Goal: Task Accomplishment & Management: Use online tool/utility

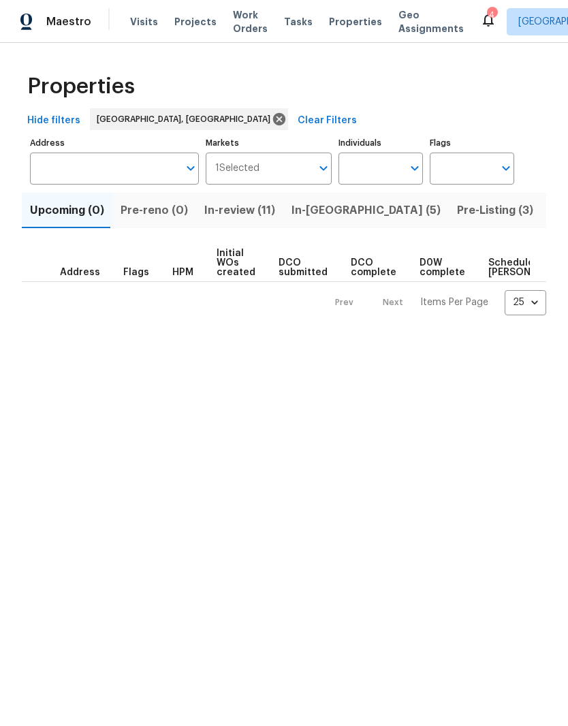
click at [550, 214] on span "Listed (8)" at bounding box center [576, 210] width 52 height 19
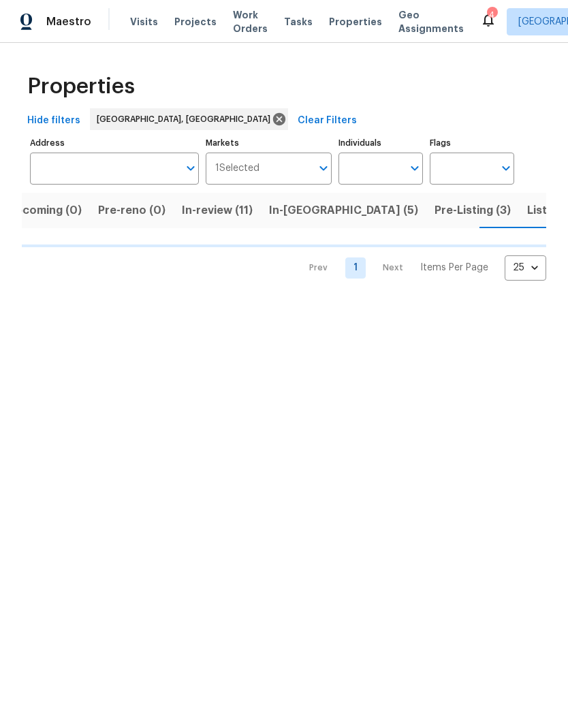
scroll to position [0, 23]
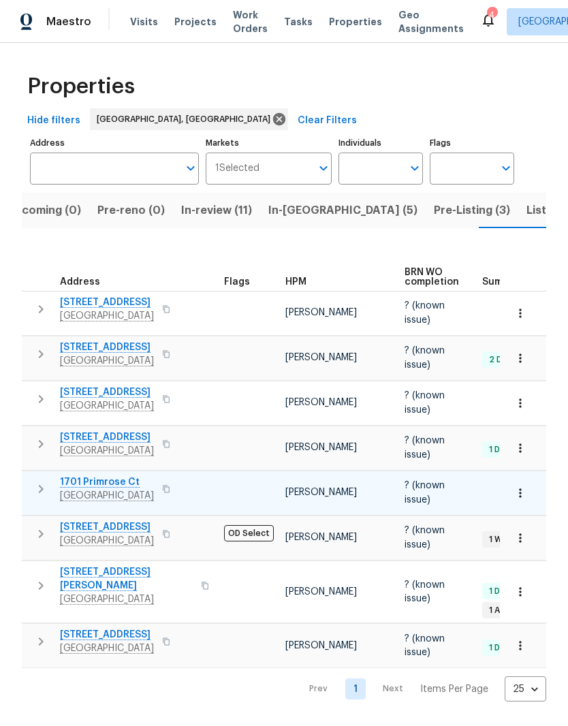
click at [125, 511] on tr "[STREET_ADDRESS] [PERSON_NAME] ? (known issue) [DATE] [DATE] [DATE]" at bounding box center [445, 493] width 847 height 44
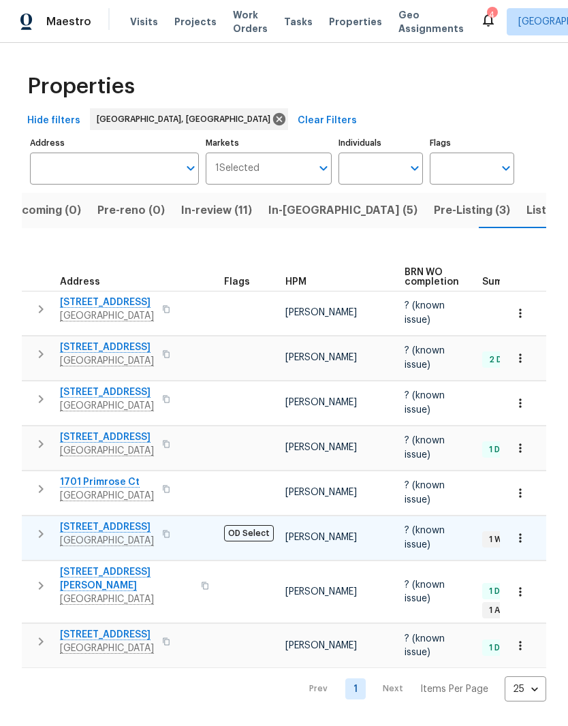
click at [128, 523] on span "[STREET_ADDRESS]" at bounding box center [107, 528] width 94 height 14
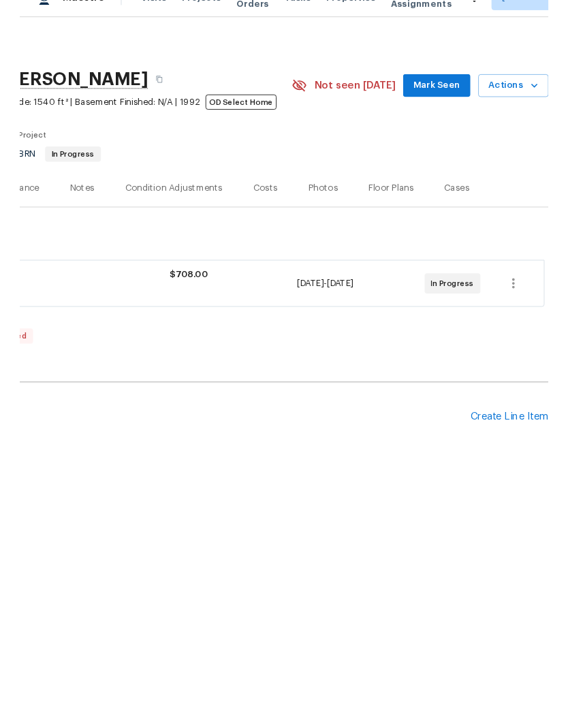
scroll to position [0, 202]
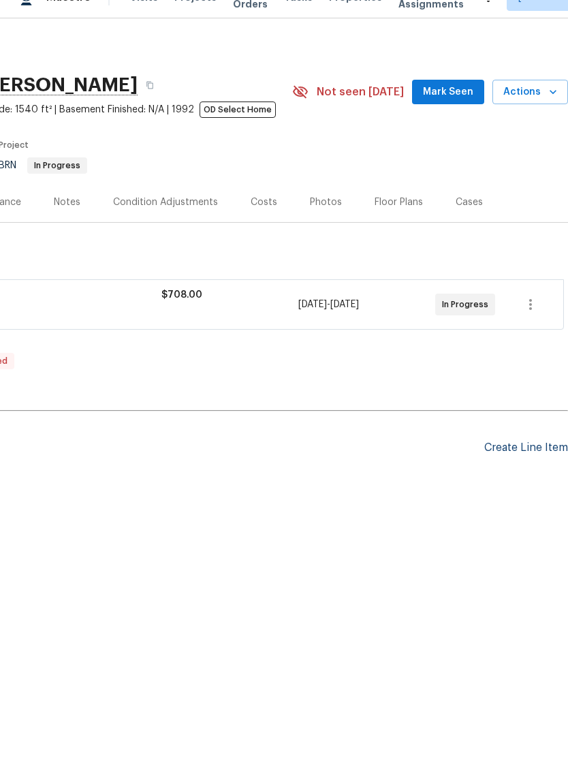
click at [542, 466] on div "Create Line Item" at bounding box center [527, 472] width 84 height 13
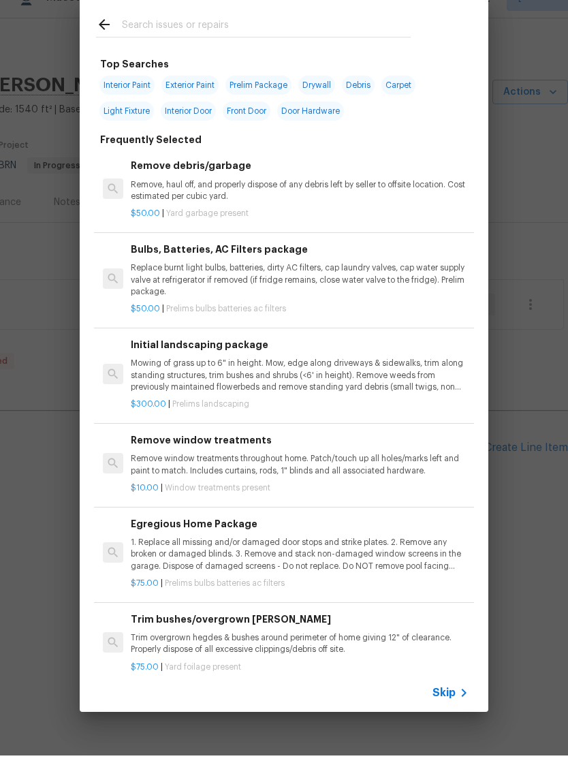
click at [194, 41] on input "text" at bounding box center [266, 51] width 289 height 20
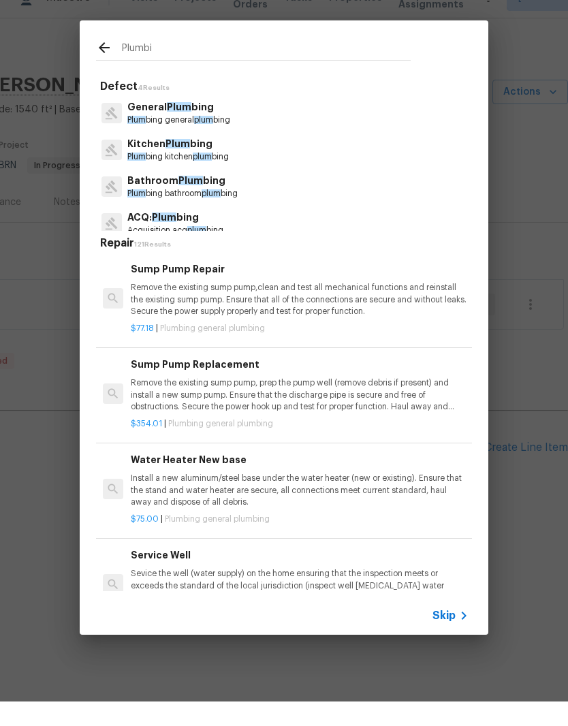
type input "Plumbin"
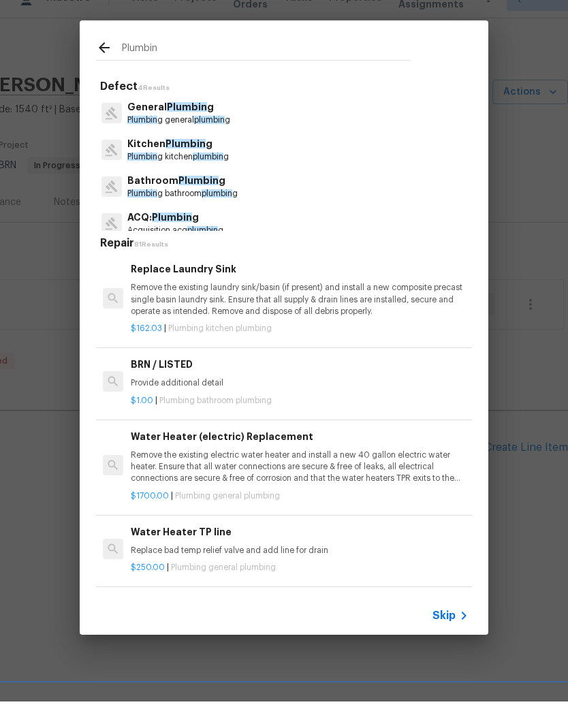
click at [146, 140] on span "Plumbin" at bounding box center [142, 144] width 30 height 8
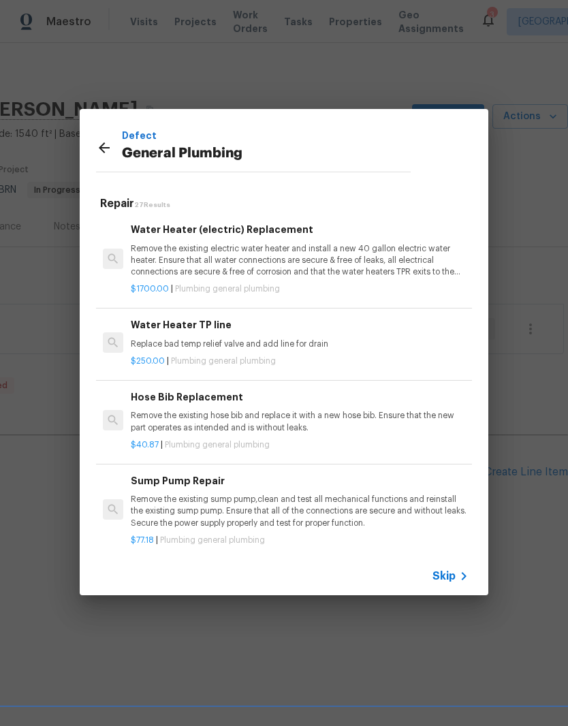
click at [108, 151] on icon at bounding box center [104, 148] width 16 height 16
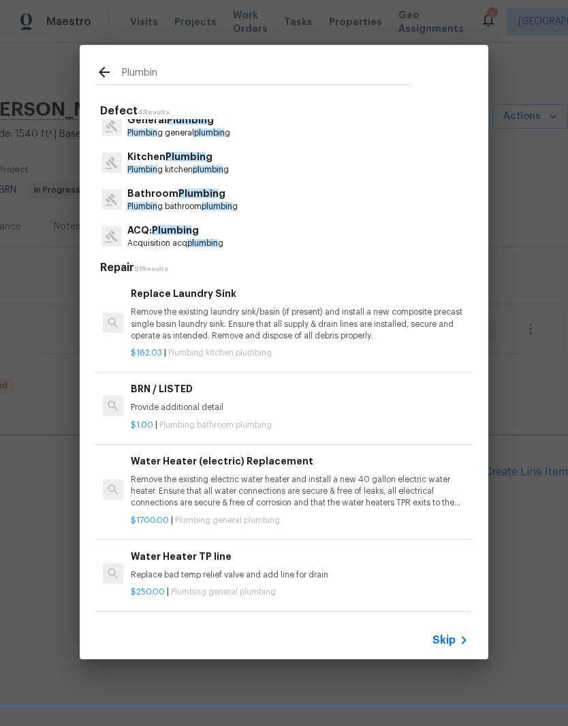
scroll to position [11, 0]
click at [164, 74] on input "Plumbin" at bounding box center [266, 74] width 289 height 20
type input "P"
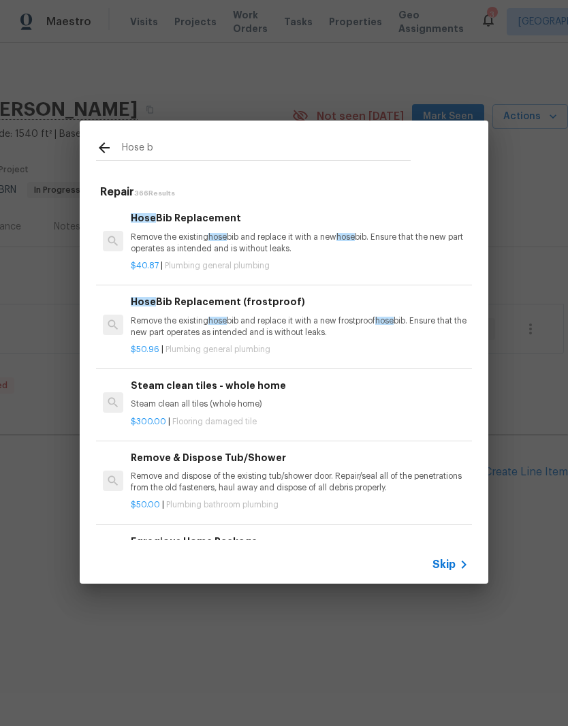
type input "Hose bi"
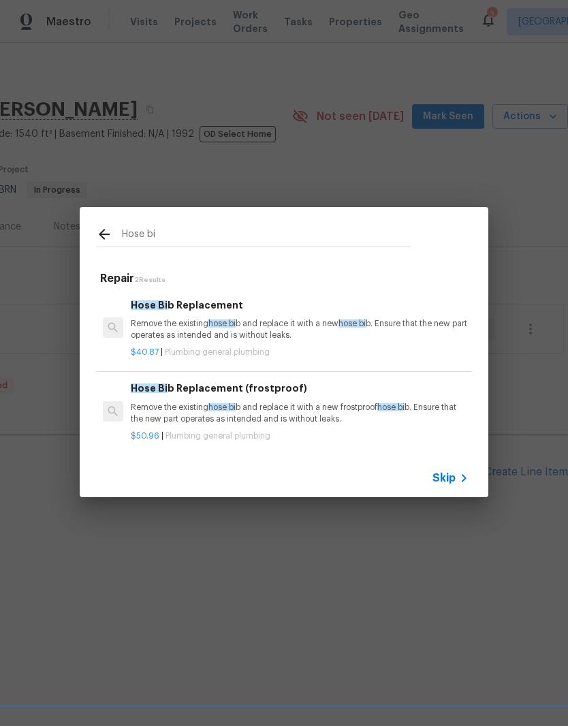
click at [295, 320] on p "Remove the existing hose bi b and replace it with a new hose bi b. Ensure that …" at bounding box center [300, 329] width 338 height 23
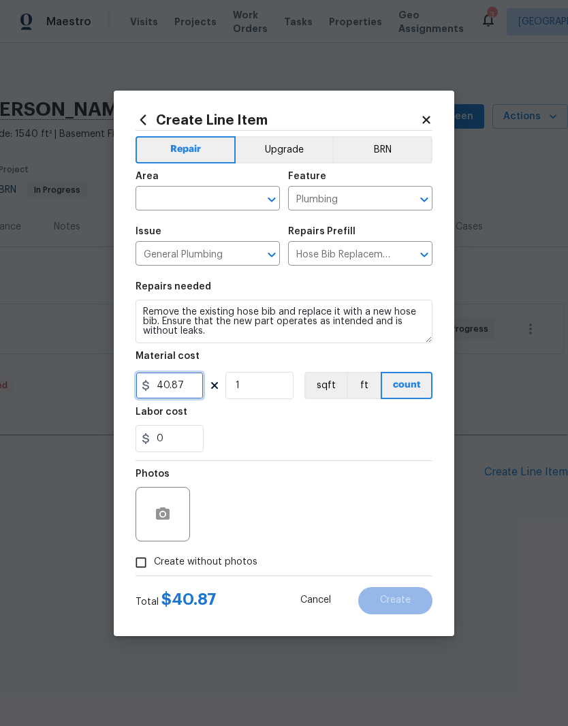
click at [170, 394] on input "40.87" at bounding box center [170, 385] width 68 height 27
type input "200"
click at [139, 309] on textarea "Remove the existing hose bib and replace it with a new hose bib. Ensure that th…" at bounding box center [284, 322] width 297 height 44
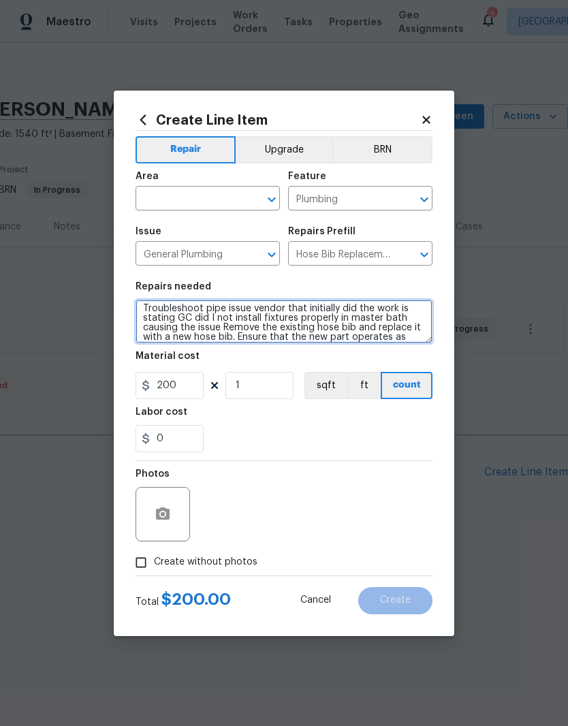
scroll to position [4, 0]
click at [191, 310] on textarea "Troubleshoot pipe issue vendor that initially did the work is stating GC did I …" at bounding box center [284, 322] width 297 height 44
click at [193, 320] on textarea "Troubleshoot pipe issue vendor that initially did the work is stating GC did I …" at bounding box center [284, 322] width 297 height 44
click at [335, 316] on textarea "Troubleshoot pipe issue vendor that initially did the work is stating GC that c…" at bounding box center [284, 322] width 297 height 44
click at [324, 328] on textarea "Troubleshoot pipe issue vendor that initially did the work is stating GC that c…" at bounding box center [284, 322] width 297 height 44
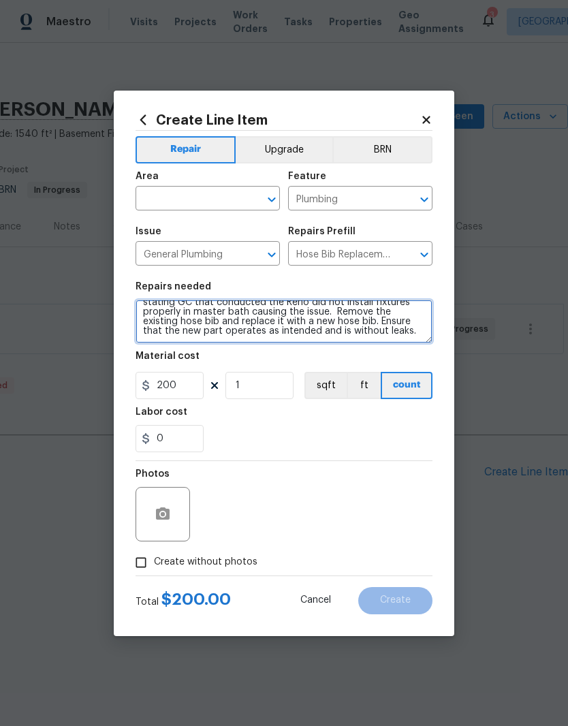
scroll to position [19, 0]
click at [392, 316] on textarea "Troubleshoot pipe issue vendor that initially did the work is stating GC that c…" at bounding box center [284, 322] width 297 height 44
type textarea "Troubleshoot pipe issue vendor that initially did the work is stating GC that c…"
click at [345, 432] on div "0" at bounding box center [284, 438] width 297 height 27
click at [149, 568] on input "Create without photos" at bounding box center [141, 563] width 26 height 26
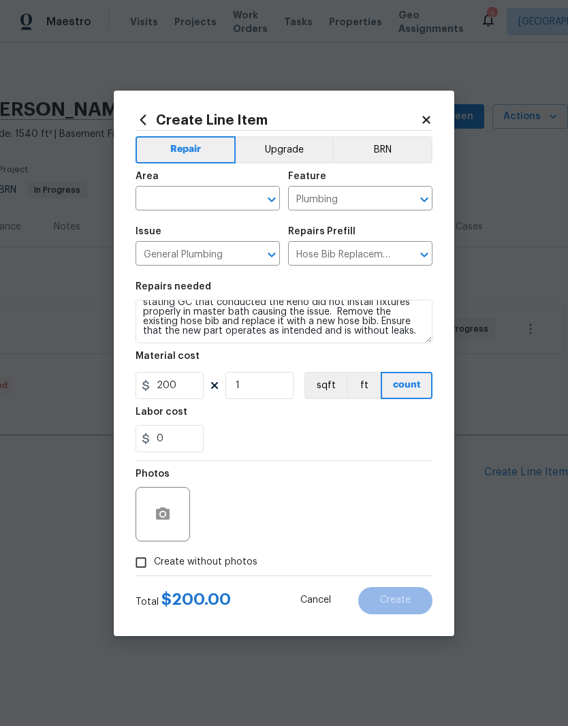
checkbox input "true"
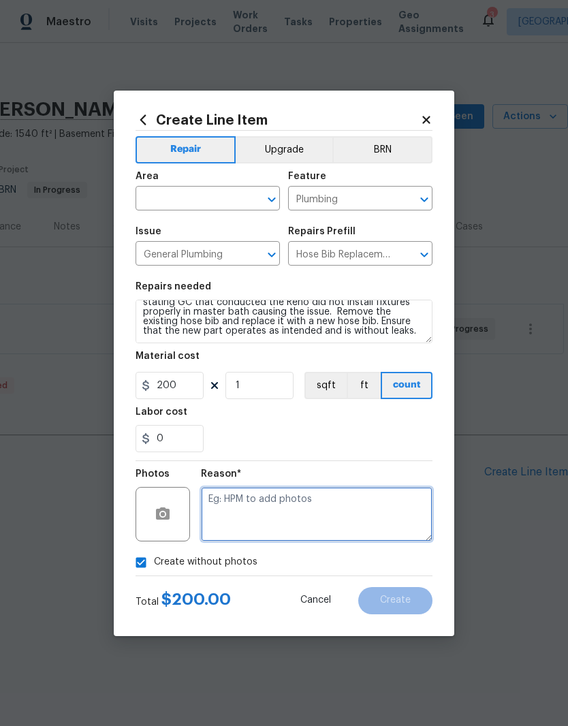
click at [305, 497] on textarea at bounding box center [317, 514] width 232 height 55
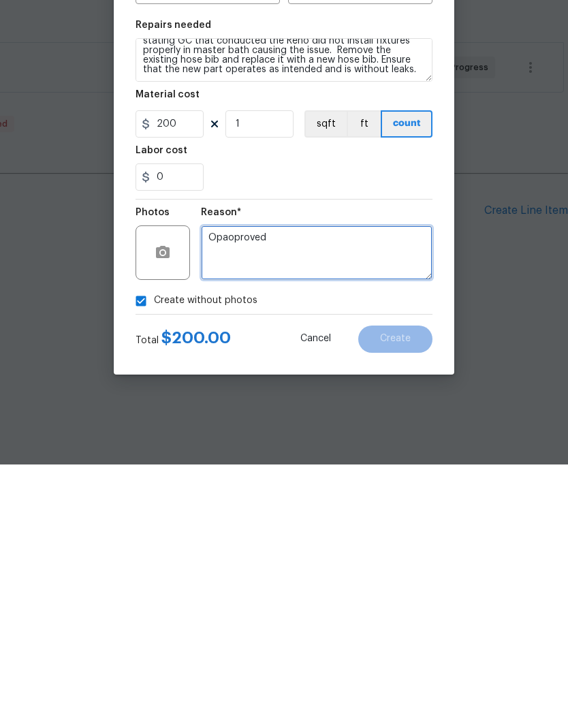
click at [253, 487] on textarea "Opaoproved" at bounding box center [317, 514] width 232 height 55
click at [241, 487] on textarea "Opaoproved" at bounding box center [317, 514] width 232 height 55
type textarea "Approved"
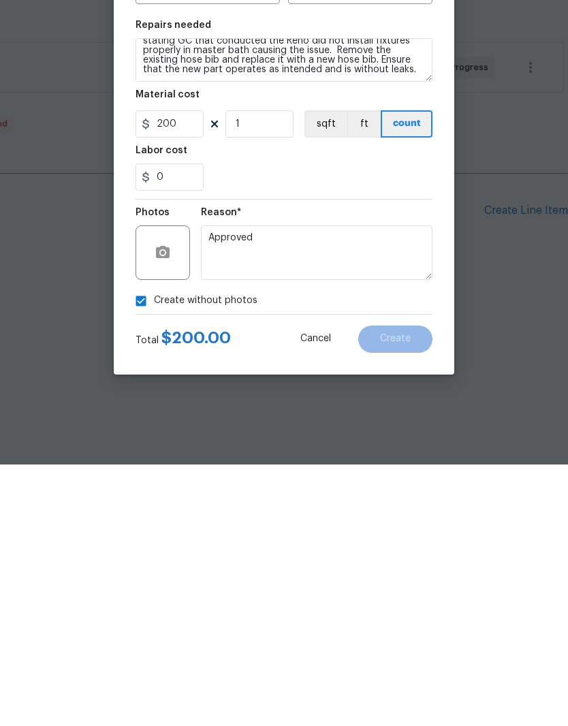
click at [412, 550] on div "Create without photos" at bounding box center [284, 563] width 297 height 26
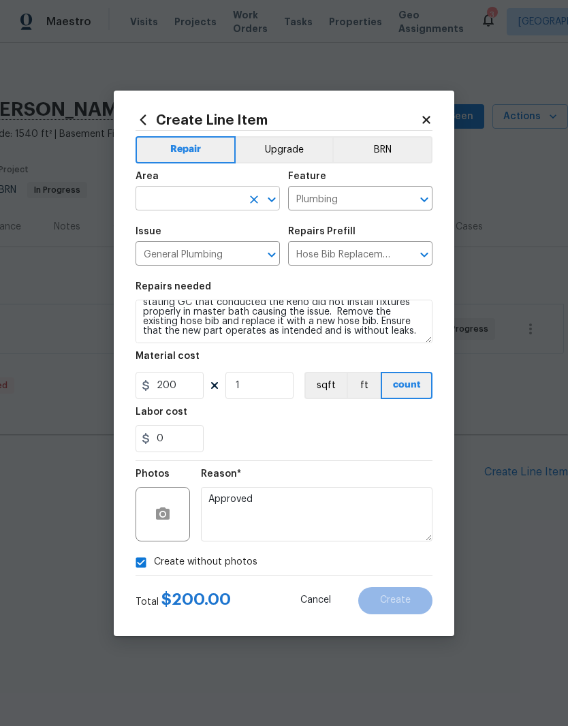
click at [221, 194] on input "text" at bounding box center [189, 199] width 106 height 21
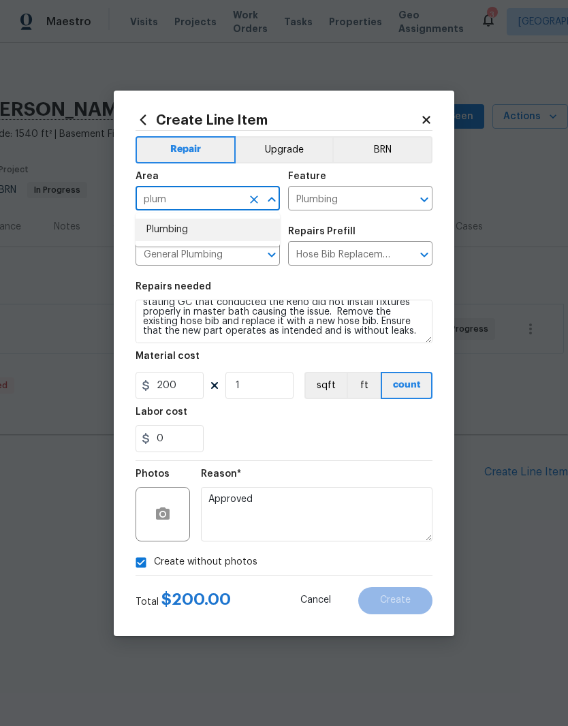
click at [203, 232] on li "Plumbing" at bounding box center [208, 230] width 144 height 22
type input "Plumbing"
click at [172, 228] on div "Issue" at bounding box center [208, 236] width 144 height 18
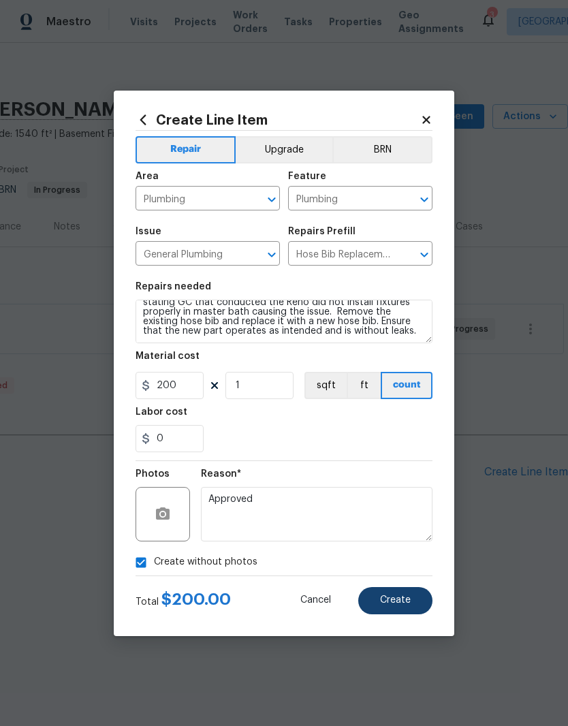
click at [409, 600] on span "Create" at bounding box center [395, 601] width 31 height 10
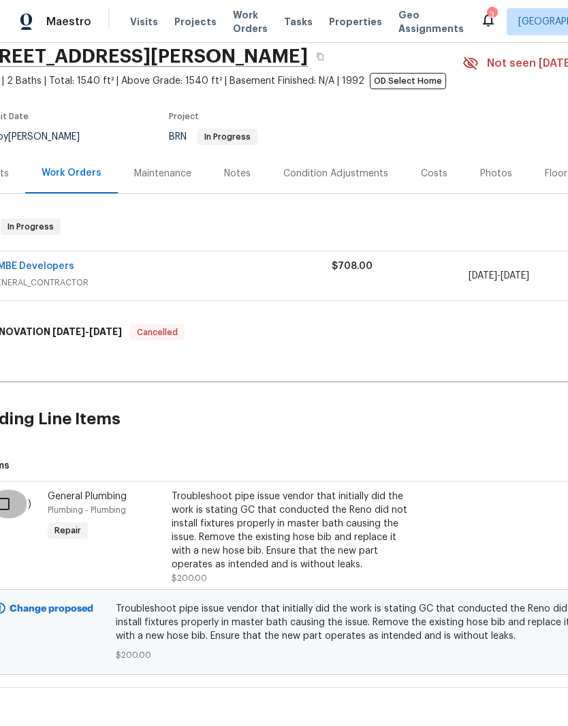
scroll to position [52, 31]
click at [4, 491] on input "checkbox" at bounding box center [8, 505] width 39 height 29
checkbox input "true"
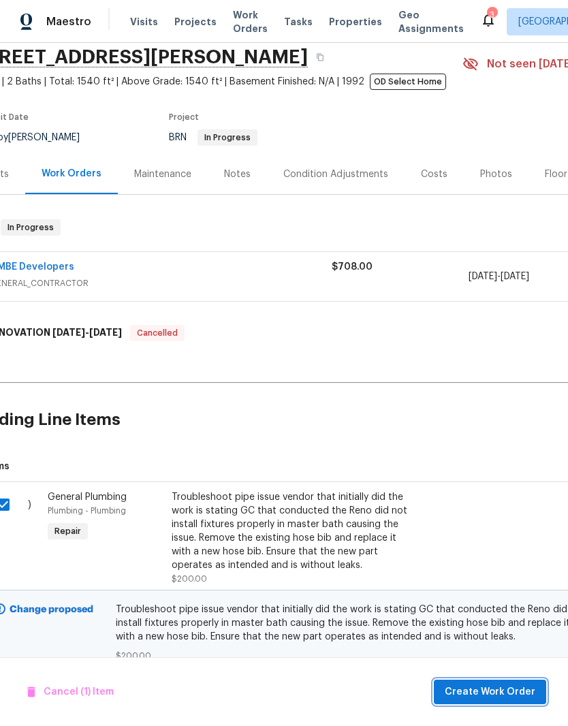
click at [512, 683] on button "Create Work Order" at bounding box center [490, 692] width 112 height 25
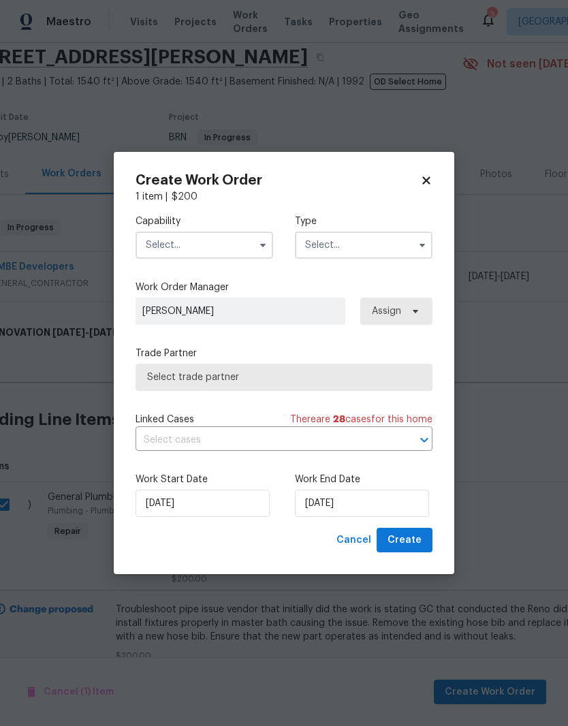
click at [228, 247] on input "text" at bounding box center [205, 245] width 138 height 27
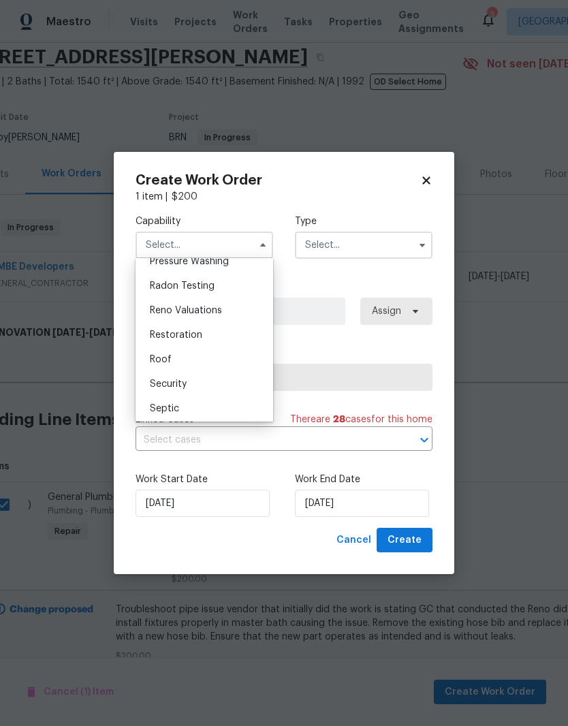
scroll to position [1316, 0]
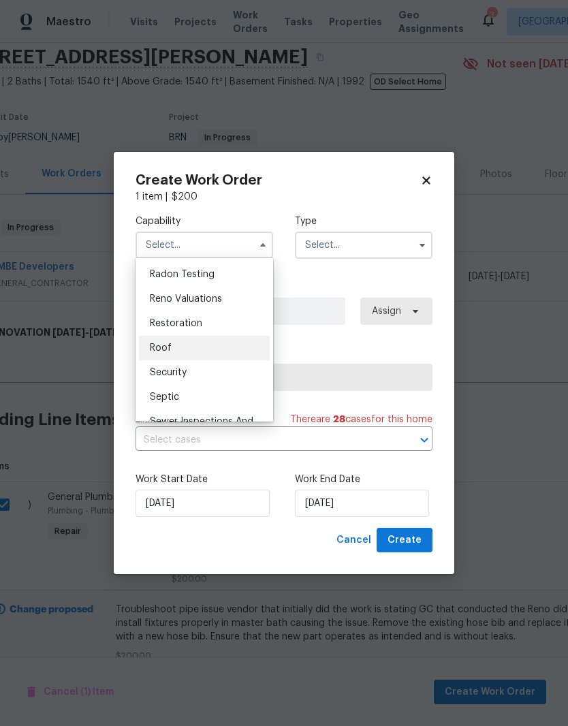
click at [170, 346] on span "Roof" at bounding box center [161, 348] width 22 height 10
type input "Roof"
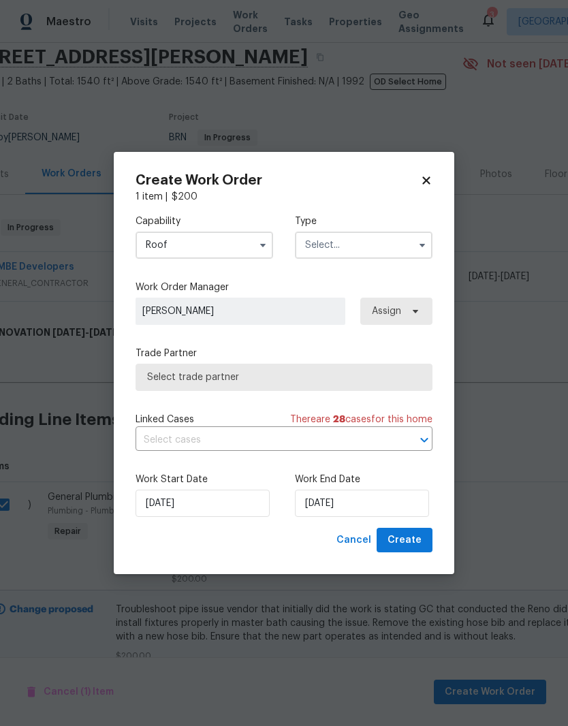
click at [384, 237] on input "text" at bounding box center [364, 245] width 138 height 27
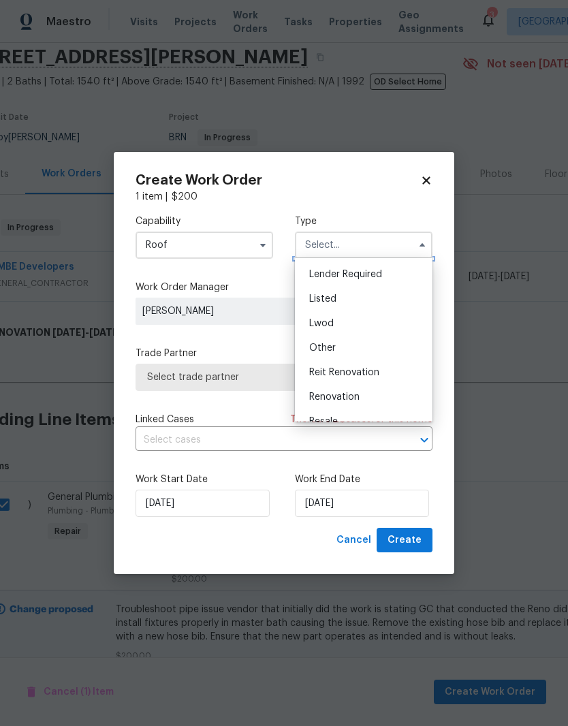
scroll to position [68, 0]
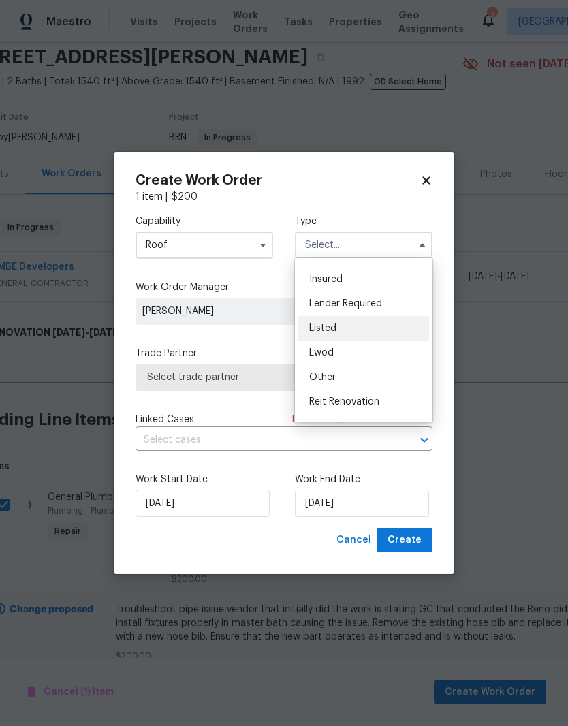
click at [331, 326] on span "Listed" at bounding box center [322, 329] width 27 height 10
type input "Listed"
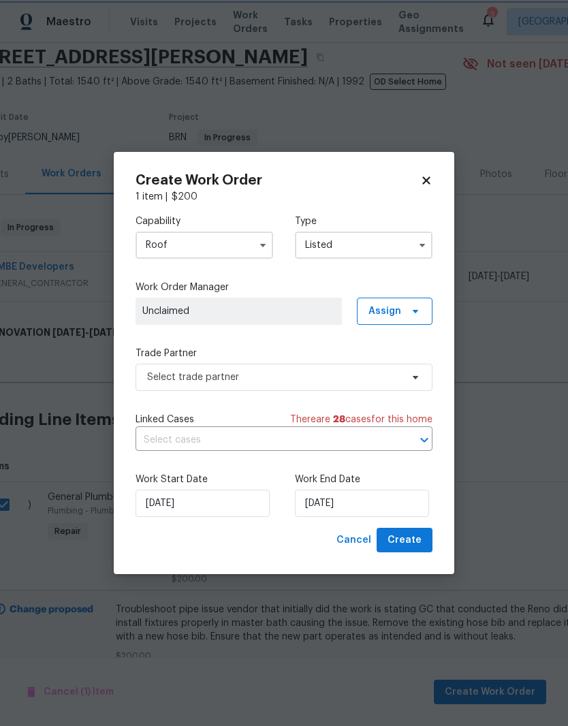
scroll to position [0, 0]
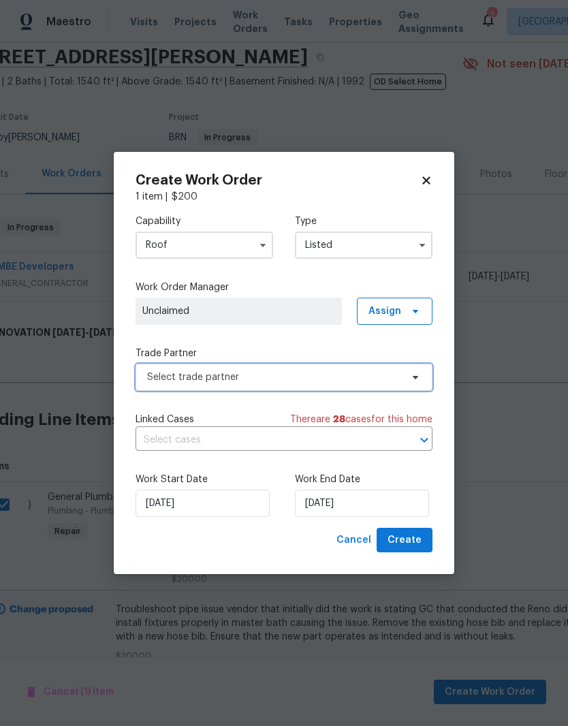
click at [331, 386] on span "Select trade partner" at bounding box center [284, 377] width 297 height 27
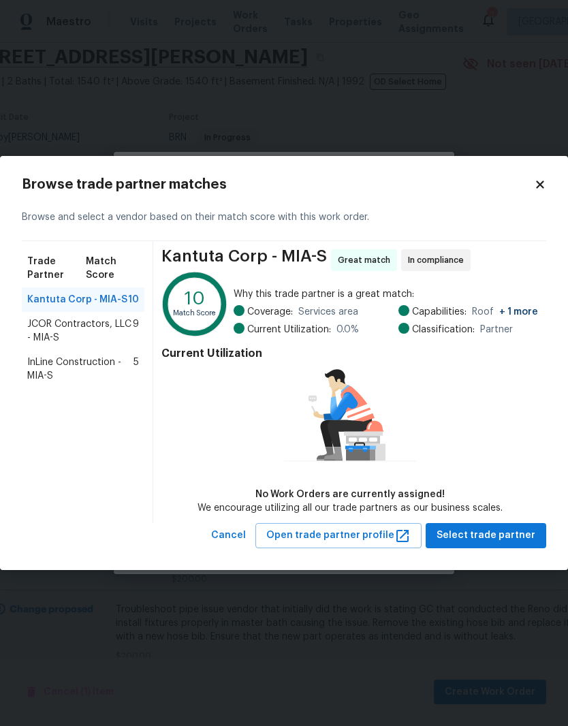
click at [35, 322] on span "JCOR Contractors, LLC - MIA-S" at bounding box center [80, 331] width 106 height 27
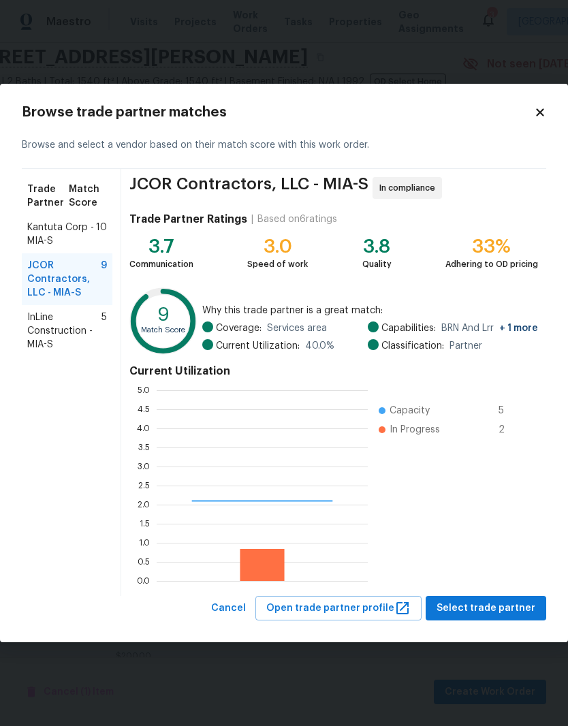
scroll to position [191, 211]
click at [521, 602] on span "Select trade partner" at bounding box center [486, 608] width 99 height 17
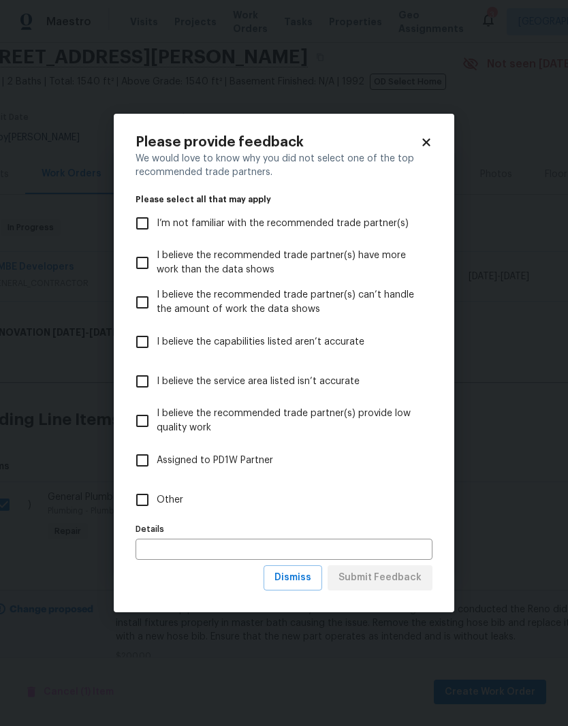
click at [155, 459] on input "Assigned to PD1W Partner" at bounding box center [142, 460] width 29 height 29
checkbox input "true"
click at [158, 409] on span "I believe the recommended trade partner(s) provide low quality work" at bounding box center [289, 421] width 265 height 29
click at [157, 409] on input "I believe the recommended trade partner(s) provide low quality work" at bounding box center [142, 421] width 29 height 29
checkbox input "true"
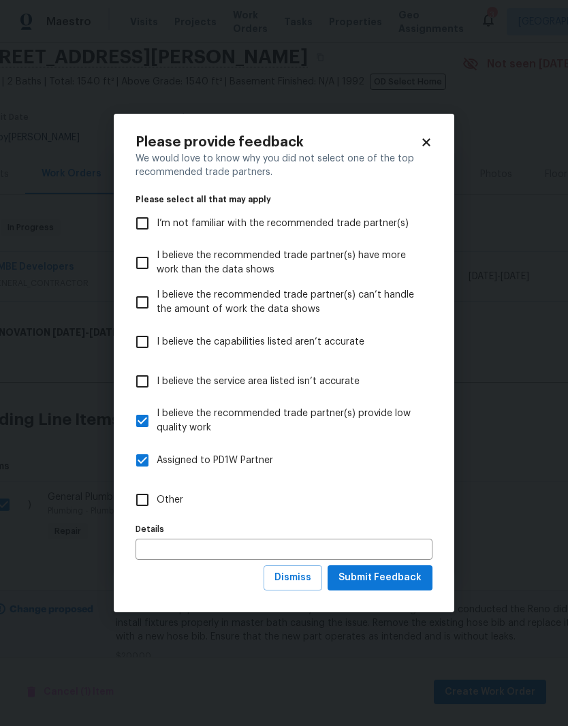
click at [147, 474] on input "Assigned to PD1W Partner" at bounding box center [142, 460] width 29 height 29
click at [136, 464] on input "Assigned to PD1W Partner" at bounding box center [142, 460] width 29 height 29
click at [132, 473] on input "Assigned to PD1W Partner" at bounding box center [142, 460] width 29 height 29
checkbox input "false"
click at [410, 574] on span "Submit Feedback" at bounding box center [380, 578] width 83 height 17
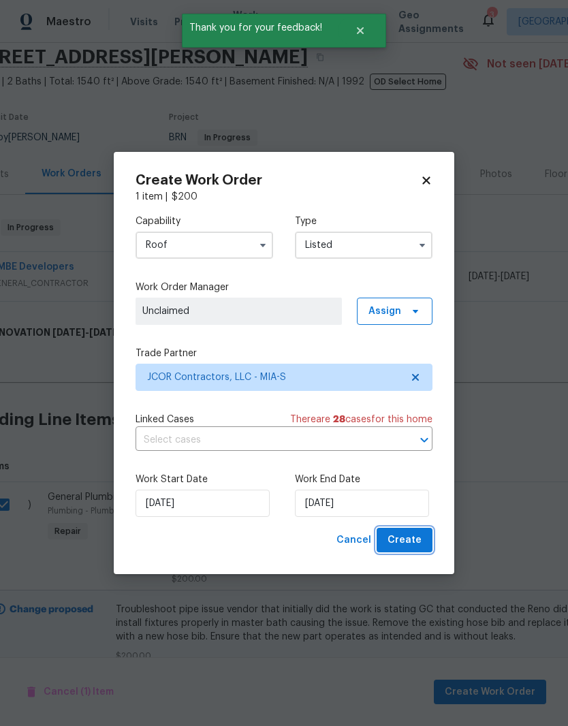
click at [423, 547] on button "Create" at bounding box center [405, 540] width 56 height 25
checkbox input "false"
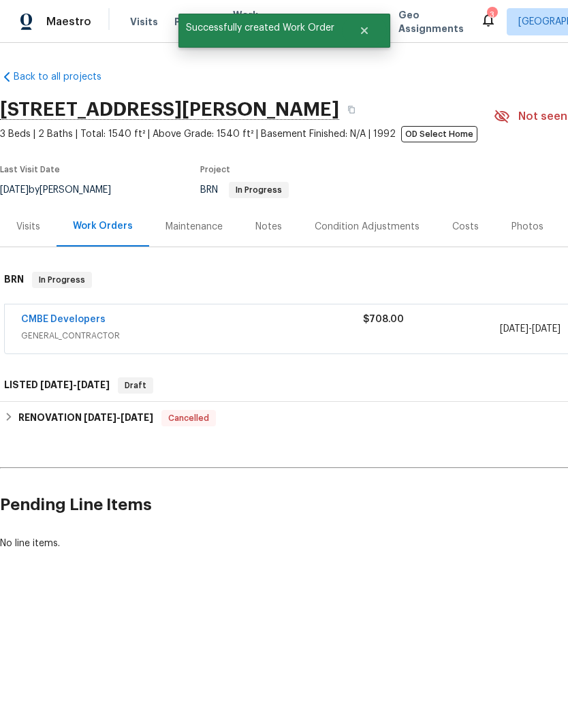
scroll to position [0, 0]
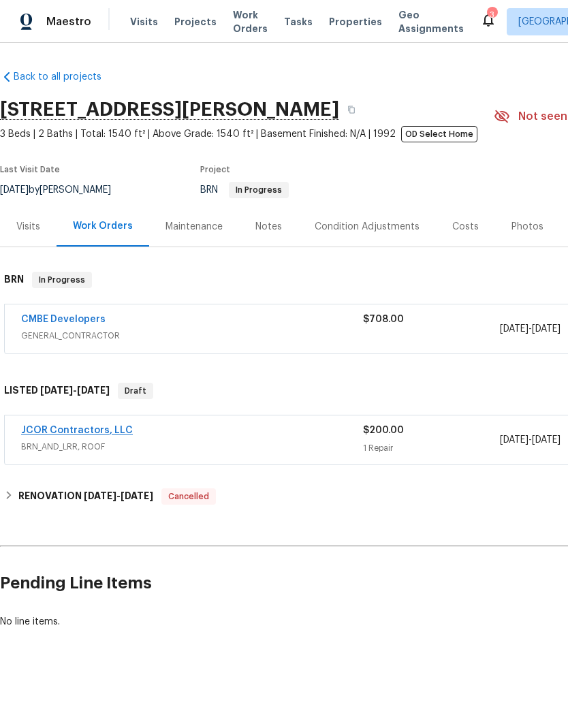
click at [44, 433] on link "JCOR Contractors, LLC" at bounding box center [77, 431] width 112 height 10
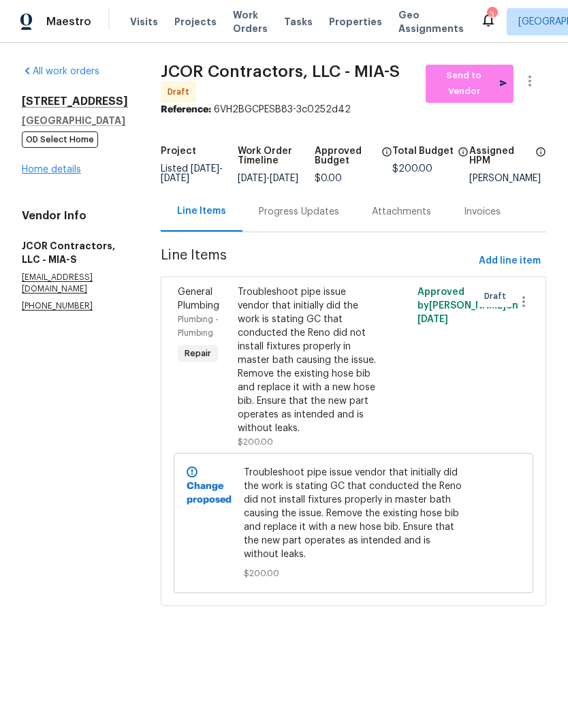
click at [40, 174] on link "Home details" at bounding box center [51, 170] width 59 height 10
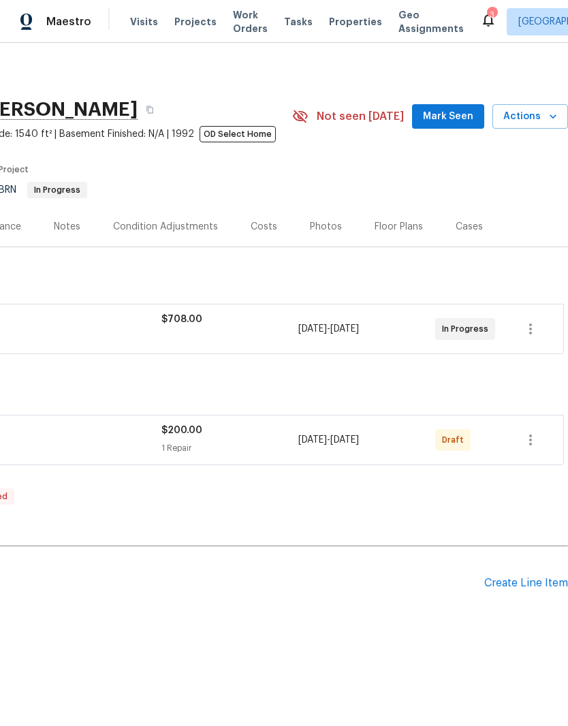
scroll to position [0, 202]
click at [532, 451] on button "button" at bounding box center [531, 440] width 33 height 33
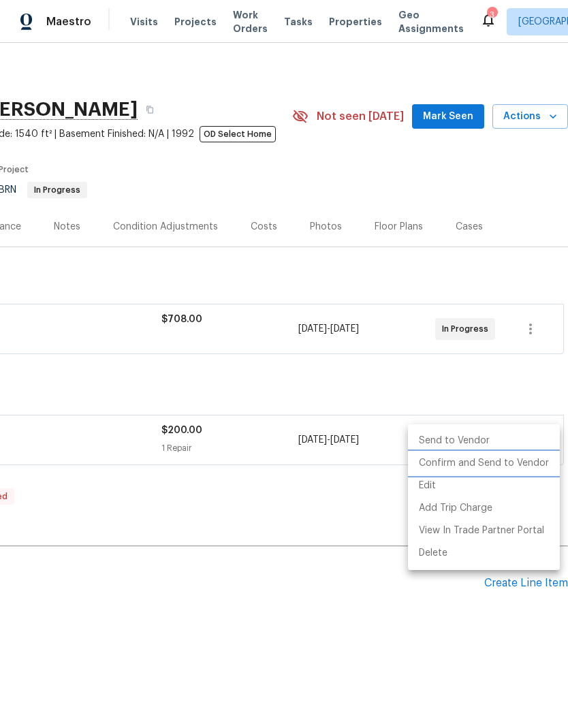
click at [544, 465] on li "Confirm and Send to Vendor" at bounding box center [484, 463] width 152 height 22
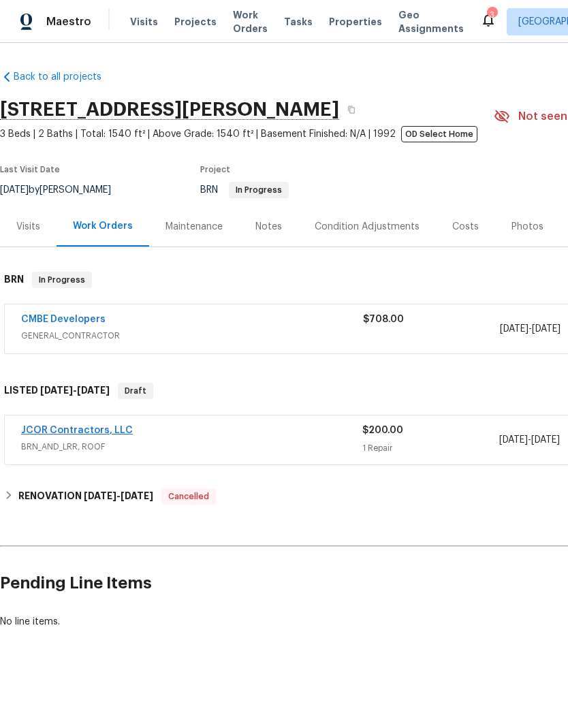
click at [40, 427] on link "JCOR Contractors, LLC" at bounding box center [77, 431] width 112 height 10
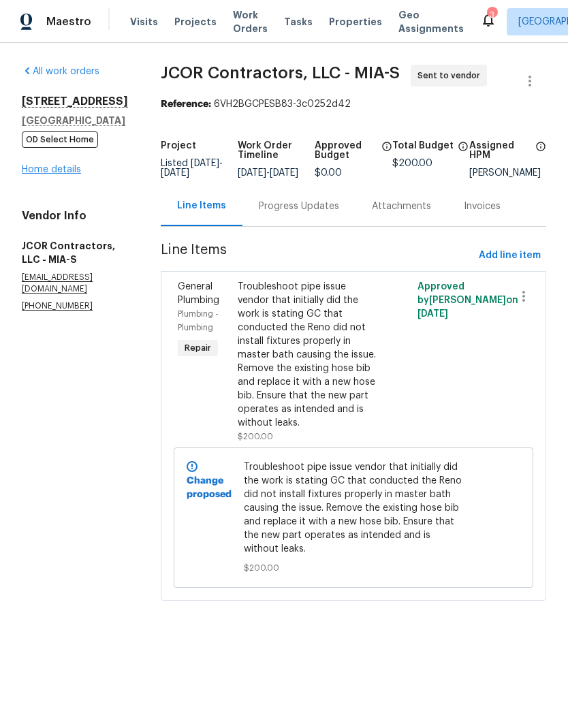
click at [37, 174] on link "Home details" at bounding box center [51, 170] width 59 height 10
